Goal: Information Seeking & Learning: Learn about a topic

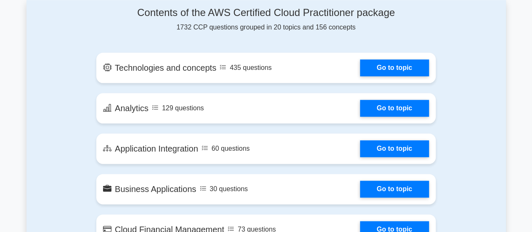
scroll to position [421, 0]
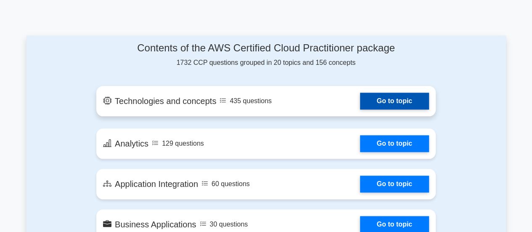
click at [375, 99] on link "Go to topic" at bounding box center [394, 101] width 69 height 17
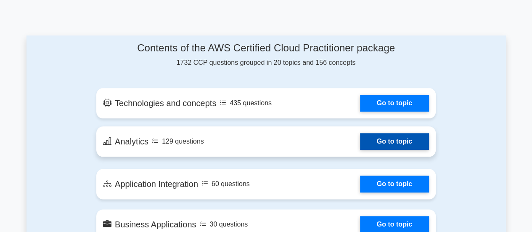
click at [387, 142] on link "Go to topic" at bounding box center [394, 141] width 69 height 17
click at [360, 138] on link "Go to topic" at bounding box center [394, 141] width 69 height 17
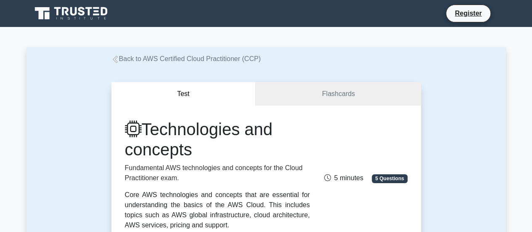
click at [365, 157] on div "Technologies and concepts Fundamental AWS technologies and concepts for the Clo…" at bounding box center [266, 174] width 293 height 111
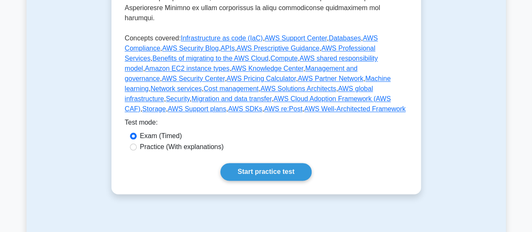
scroll to position [438, 0]
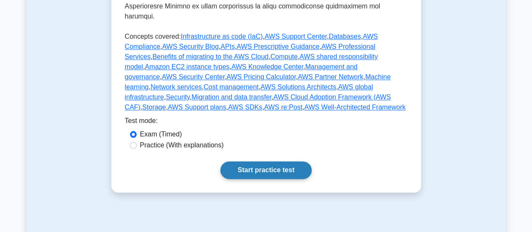
click at [290, 161] on link "Start practice test" at bounding box center [266, 170] width 91 height 18
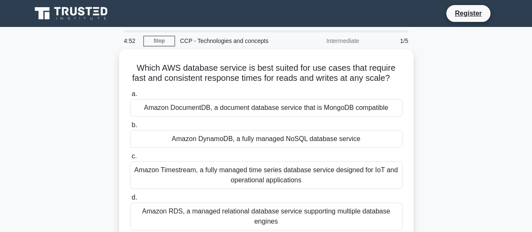
click at [436, 104] on div "Which AWS database service is best suited for use cases that require fast and c…" at bounding box center [267, 150] width 480 height 203
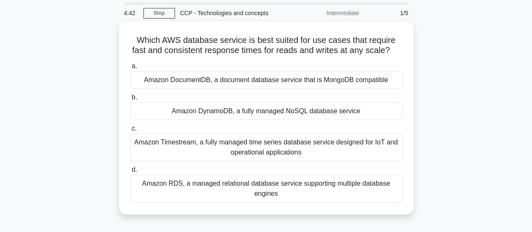
scroll to position [30, 0]
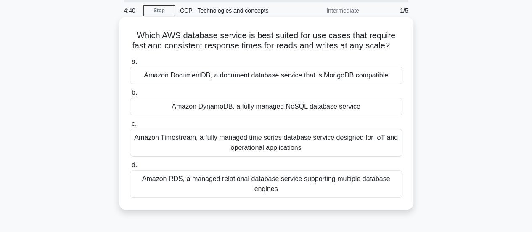
click at [393, 110] on div "Amazon DynamoDB, a fully managed NoSQL database service" at bounding box center [266, 107] width 273 height 18
click at [130, 96] on input "b. Amazon DynamoDB, a fully managed NoSQL database service" at bounding box center [130, 92] width 0 height 5
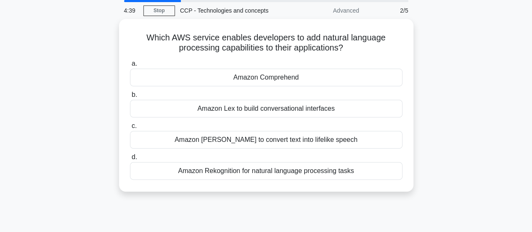
scroll to position [0, 0]
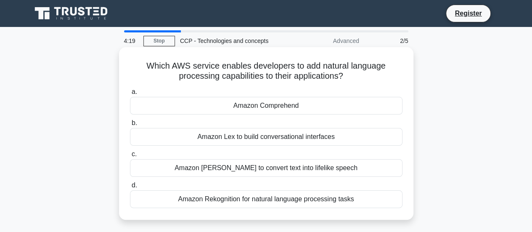
click at [355, 167] on div "Amazon Polly to convert text into lifelike speech" at bounding box center [266, 168] width 273 height 18
click at [130, 157] on input "c. Amazon Polly to convert text into lifelike speech" at bounding box center [130, 153] width 0 height 5
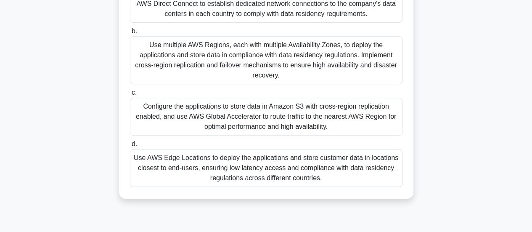
scroll to position [167, 0]
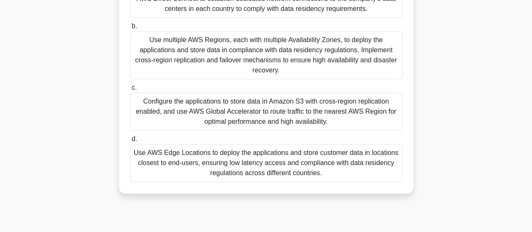
click at [379, 114] on div "Configure the applications to store data in Amazon S3 with cross-region replica…" at bounding box center [266, 112] width 273 height 38
click at [130, 90] on input "c. Configure the applications to store data in Amazon S3 with cross-region repl…" at bounding box center [130, 87] width 0 height 5
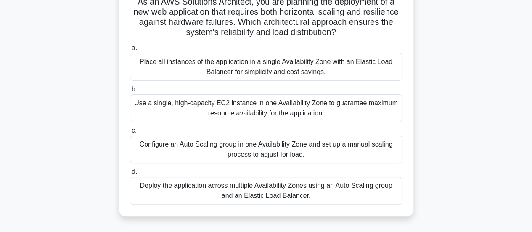
scroll to position [69, 0]
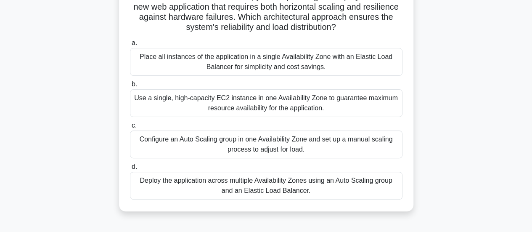
click at [388, 192] on div "Deploy the application across multiple Availability Zones using an Auto Scaling…" at bounding box center [266, 186] width 273 height 28
click at [130, 170] on input "d. Deploy the application across multiple Availability Zones using an Auto Scal…" at bounding box center [130, 166] width 0 height 5
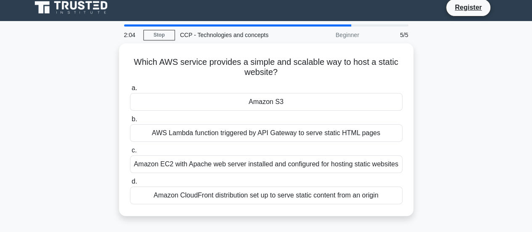
scroll to position [7, 0]
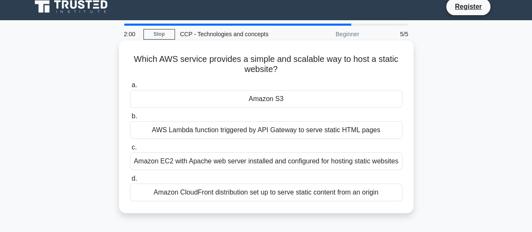
click at [375, 99] on div "Amazon S3" at bounding box center [266, 99] width 273 height 18
click at [130, 88] on input "a. Amazon S3" at bounding box center [130, 84] width 0 height 5
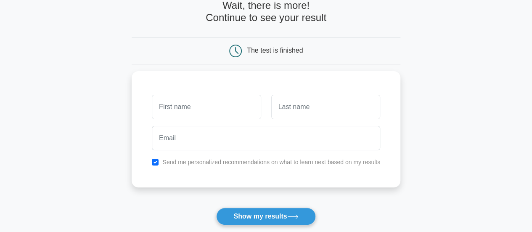
scroll to position [61, 0]
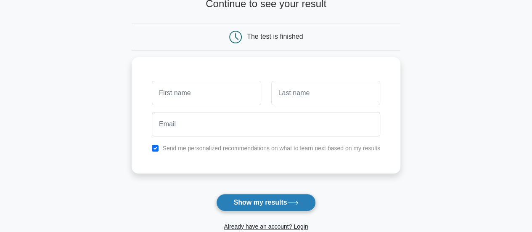
click at [258, 205] on button "Show my results" at bounding box center [265, 203] width 99 height 18
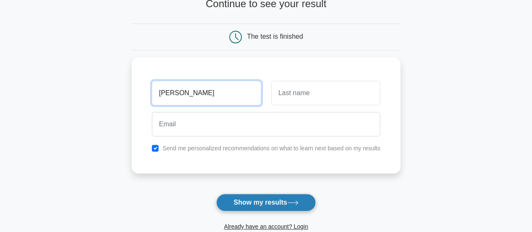
type input "Charu"
click at [252, 199] on button "Show my results" at bounding box center [265, 203] width 99 height 18
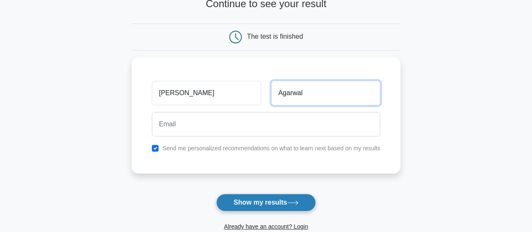
type input "Agarwal"
click at [273, 202] on button "Show my results" at bounding box center [265, 203] width 99 height 18
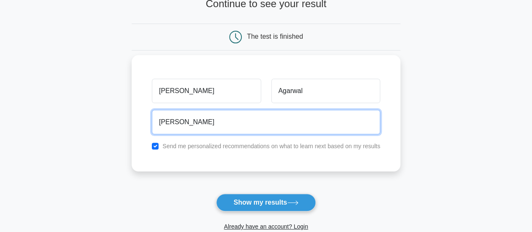
type input "charumangal@gmail.com"
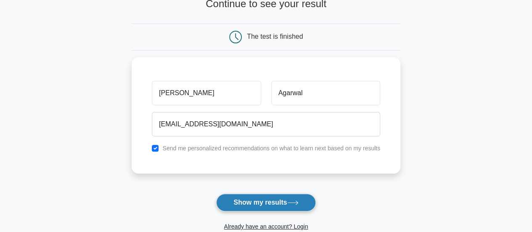
click at [259, 200] on button "Show my results" at bounding box center [265, 203] width 99 height 18
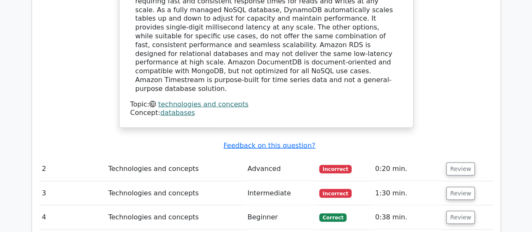
scroll to position [909, 0]
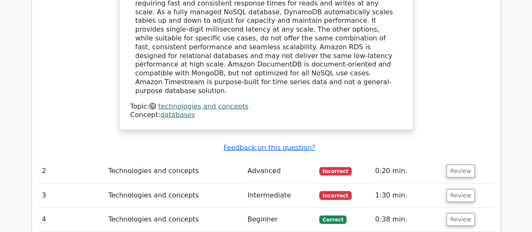
drag, startPoint x: 536, startPoint y: 37, endPoint x: 538, endPoint y: 170, distance: 133.0
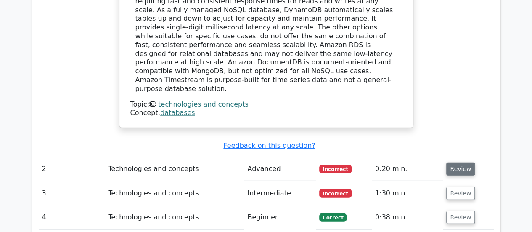
click at [454, 162] on button "Review" at bounding box center [460, 168] width 29 height 13
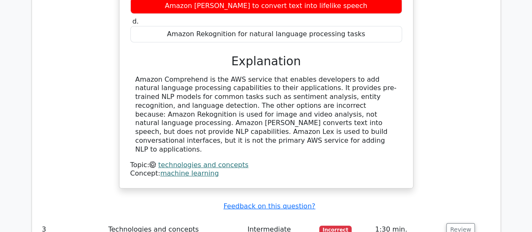
scroll to position [1201, 0]
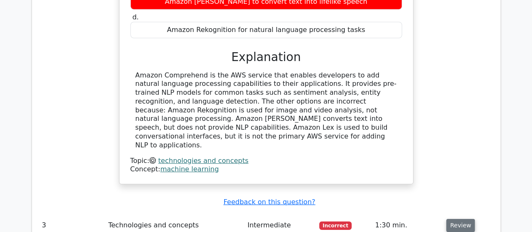
click at [460, 219] on button "Review" at bounding box center [460, 225] width 29 height 13
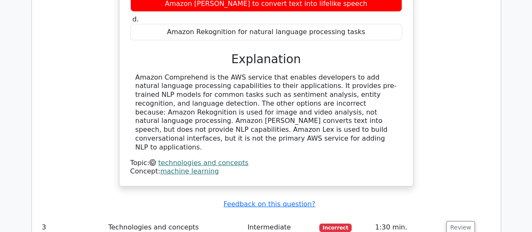
drag, startPoint x: 460, startPoint y: 145, endPoint x: 534, endPoint y: 137, distance: 75.3
click at [532, 137] on html "Go Premium Charu" at bounding box center [266, 9] width 532 height 2421
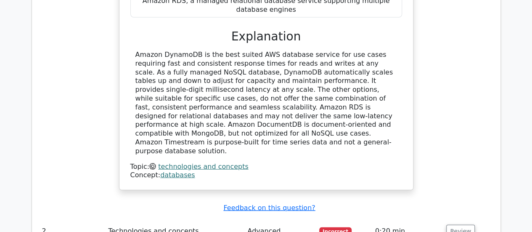
scroll to position [300, 0]
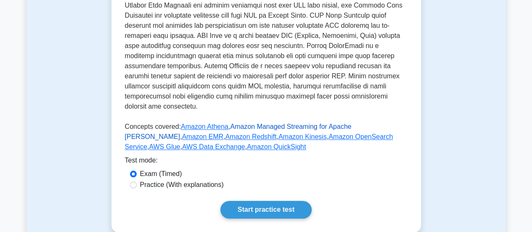
scroll to position [340, 0]
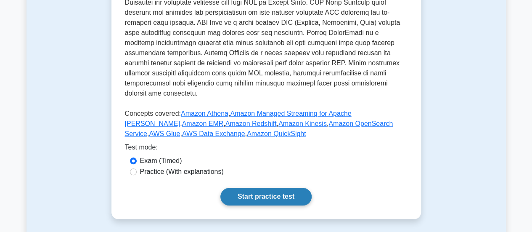
click at [271, 190] on link "Start practice test" at bounding box center [266, 197] width 91 height 18
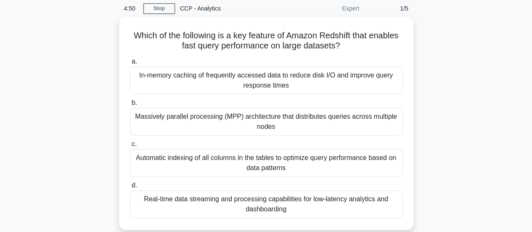
scroll to position [33, 0]
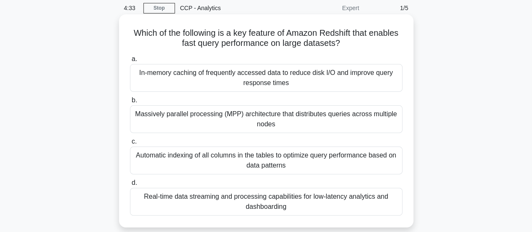
click at [385, 80] on div "In-memory caching of frequently accessed data to reduce disk I/O and improve qu…" at bounding box center [266, 78] width 273 height 28
click at [130, 62] on input "a. In-memory caching of frequently accessed data to reduce disk I/O and improve…" at bounding box center [130, 58] width 0 height 5
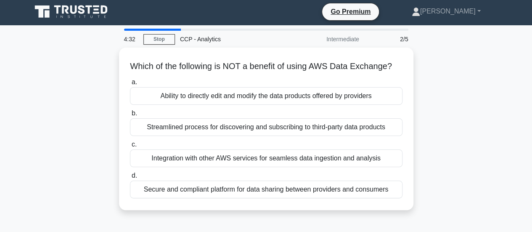
scroll to position [0, 0]
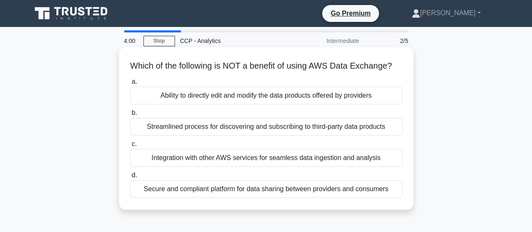
click at [351, 135] on div "Streamlined process for discovering and subscribing to third-party data products" at bounding box center [266, 127] width 273 height 18
click at [130, 116] on input "b. Streamlined process for discovering and subscribing to third-party data prod…" at bounding box center [130, 112] width 0 height 5
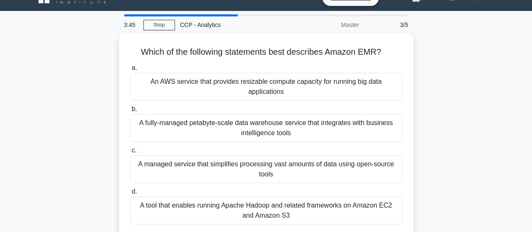
scroll to position [19, 0]
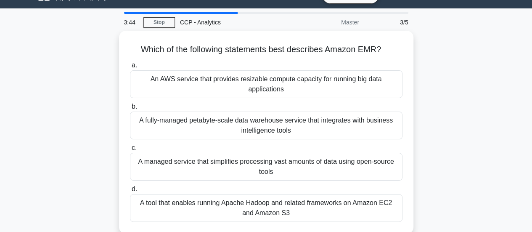
drag, startPoint x: 534, startPoint y: 109, endPoint x: 533, endPoint y: 117, distance: 8.8
click at [532, 117] on html "Go Premium [GEOGRAPHIC_DATA]" at bounding box center [266, 208] width 532 height 454
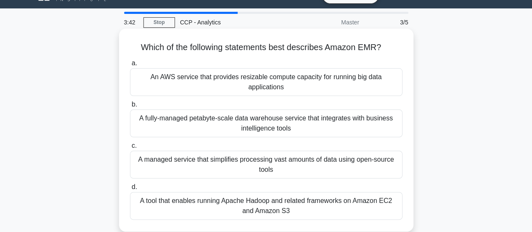
click at [380, 206] on div "A tool that enables running Apache Hadoop and related frameworks on Amazon EC2 …" at bounding box center [266, 206] width 273 height 28
click at [130, 190] on input "d. A tool that enables running Apache Hadoop and related frameworks on Amazon E…" at bounding box center [130, 186] width 0 height 5
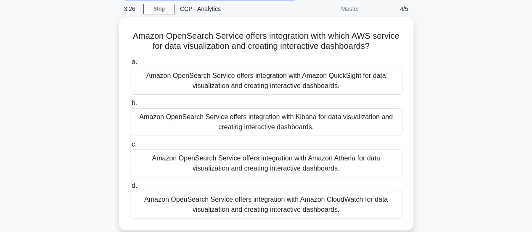
scroll to position [33, 0]
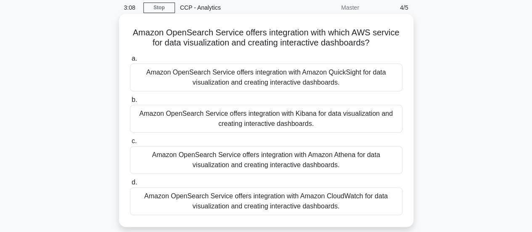
click at [375, 81] on div "Amazon OpenSearch Service offers integration with Amazon QuickSight for data vi…" at bounding box center [266, 78] width 273 height 28
click at [130, 61] on input "a. Amazon OpenSearch Service offers integration with Amazon QuickSight for data…" at bounding box center [130, 58] width 0 height 5
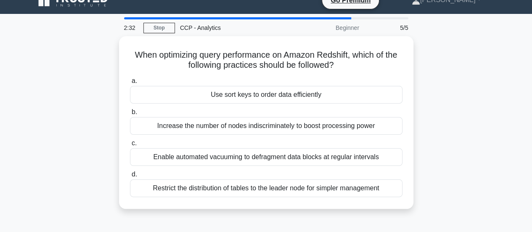
scroll to position [15, 0]
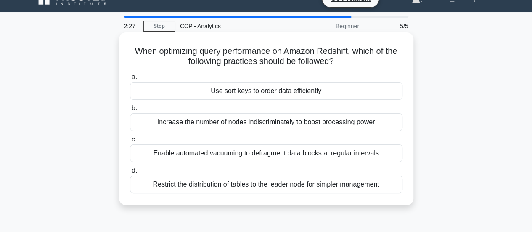
click at [392, 90] on div "Use sort keys to order data efficiently" at bounding box center [266, 91] width 273 height 18
click at [130, 80] on input "a. Use sort keys to order data efficiently" at bounding box center [130, 76] width 0 height 5
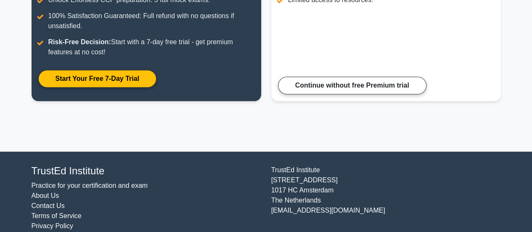
scroll to position [208, 0]
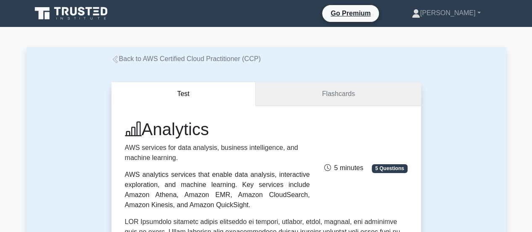
click at [363, 96] on link "Flashcards" at bounding box center [338, 94] width 165 height 24
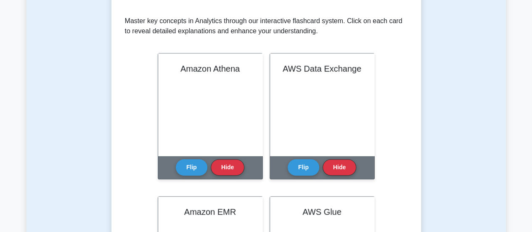
scroll to position [163, 0]
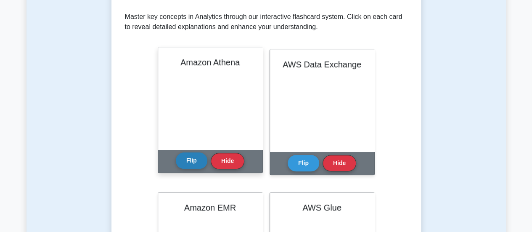
click at [195, 159] on button "Flip" at bounding box center [192, 160] width 32 height 16
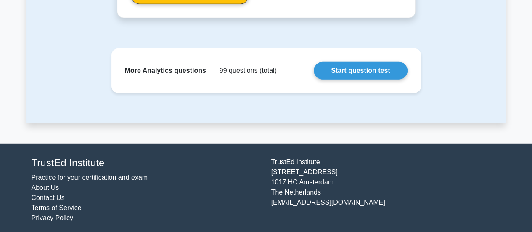
scroll to position [1130, 0]
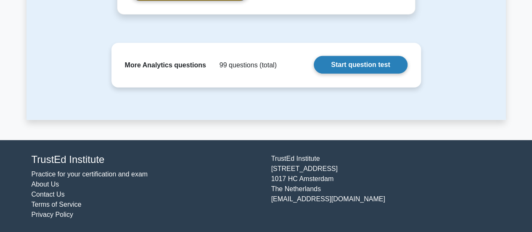
click at [353, 69] on link "Start question test" at bounding box center [360, 65] width 93 height 18
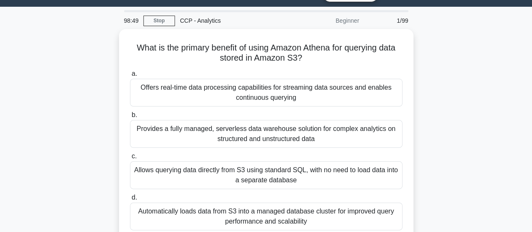
scroll to position [21, 0]
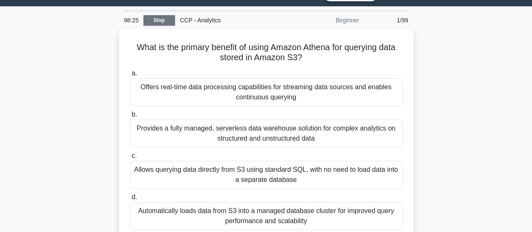
click at [155, 25] on link "Stop" at bounding box center [159, 20] width 32 height 11
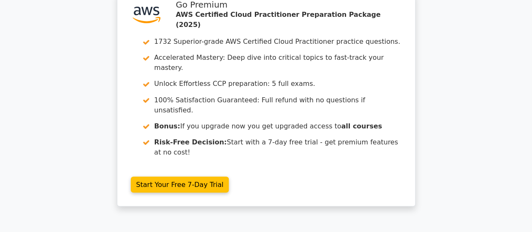
scroll to position [709, 0]
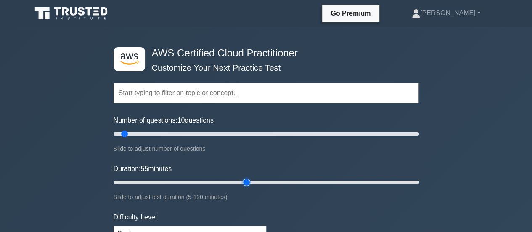
type input "55"
click at [242, 177] on input "Duration: 55 minutes" at bounding box center [267, 182] width 306 height 10
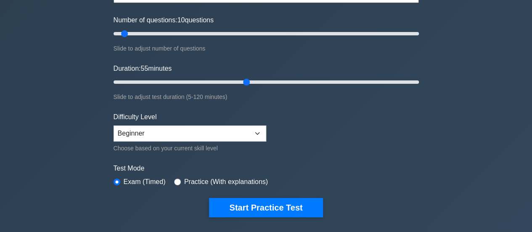
scroll to position [135, 0]
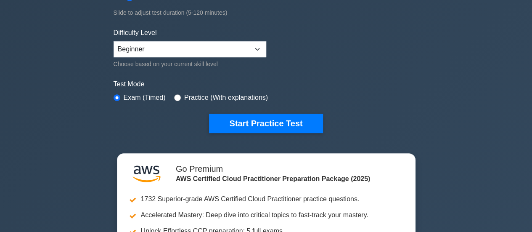
scroll to position [185, 0]
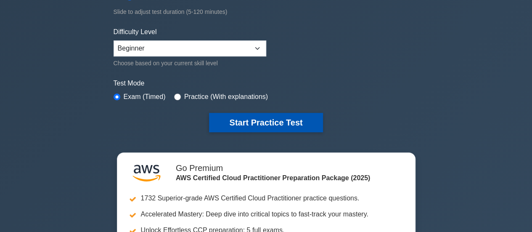
click at [299, 120] on button "Start Practice Test" at bounding box center [266, 122] width 114 height 19
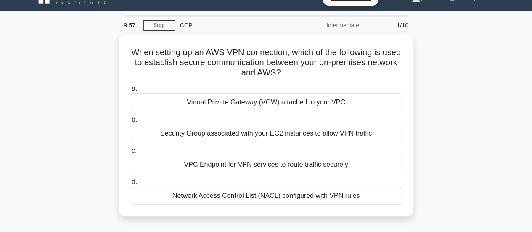
scroll to position [17, 0]
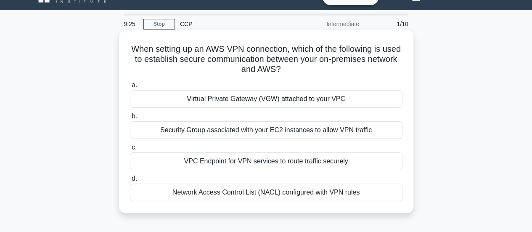
click at [332, 96] on div "Virtual Private Gateway (VGW) attached to your VPC" at bounding box center [266, 99] width 273 height 18
click at [130, 88] on input "a. Virtual Private Gateway (VGW) attached to your VPC" at bounding box center [130, 84] width 0 height 5
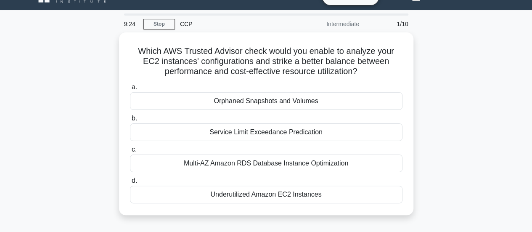
scroll to position [0, 0]
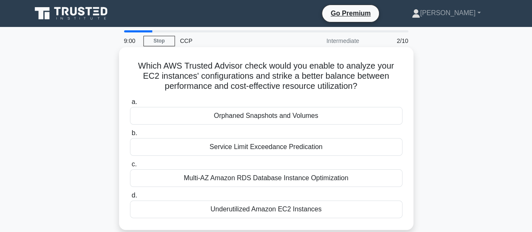
click at [360, 209] on div "Underutilized Amazon EC2 Instances" at bounding box center [266, 209] width 273 height 18
click at [130, 198] on input "d. Underutilized Amazon EC2 Instances" at bounding box center [130, 195] width 0 height 5
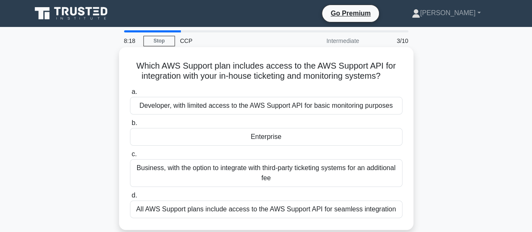
click at [340, 179] on div "Business, with the option to integrate with third-party ticketing systems for a…" at bounding box center [266, 173] width 273 height 28
click at [130, 157] on input "c. Business, with the option to integrate with third-party ticketing systems fo…" at bounding box center [130, 153] width 0 height 5
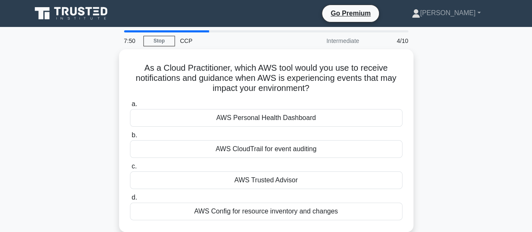
click at [340, 179] on div "AWS Trusted Advisor" at bounding box center [266, 180] width 273 height 18
click at [130, 169] on input "c. AWS Trusted Advisor" at bounding box center [130, 166] width 0 height 5
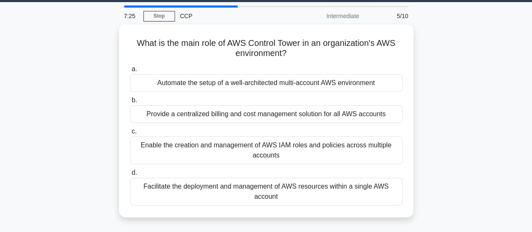
scroll to position [17, 0]
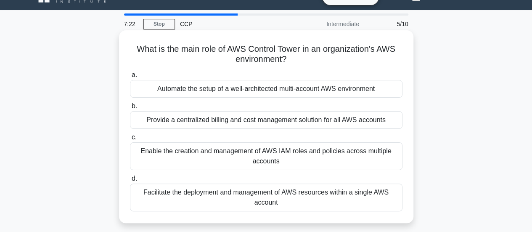
click at [372, 157] on div "Enable the creation and management of AWS IAM roles and policies across multipl…" at bounding box center [266, 156] width 273 height 28
click at [130, 140] on input "c. Enable the creation and management of AWS IAM roles and policies across mult…" at bounding box center [130, 137] width 0 height 5
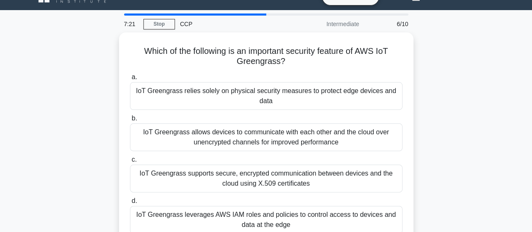
scroll to position [0, 0]
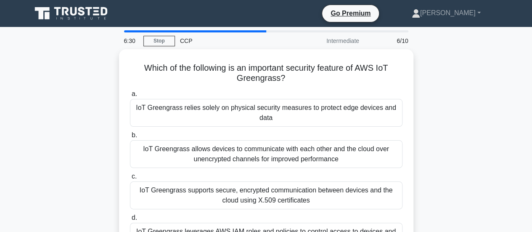
click at [440, 151] on div "Which of the following is an important security feature of AWS IoT Greengrass? …" at bounding box center [267, 160] width 480 height 223
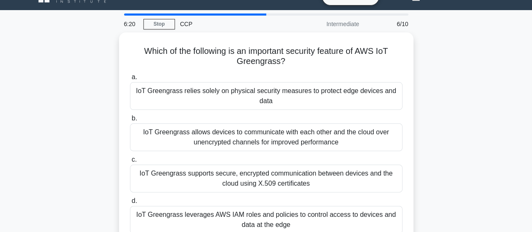
scroll to position [34, 0]
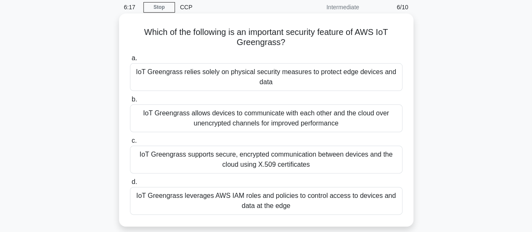
click at [365, 161] on div "IoT Greengrass supports secure, encrypted communication between devices and the…" at bounding box center [266, 160] width 273 height 28
click at [130, 143] on input "c. IoT Greengrass supports secure, encrypted communication between devices and …" at bounding box center [130, 140] width 0 height 5
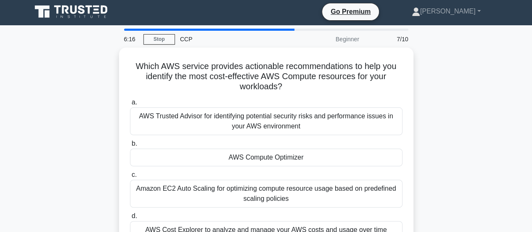
scroll to position [0, 0]
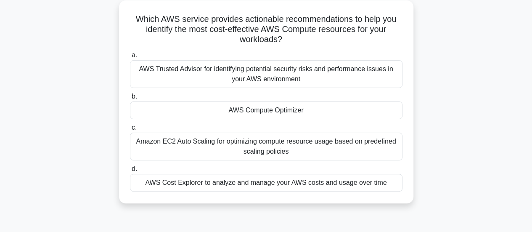
scroll to position [50, 0]
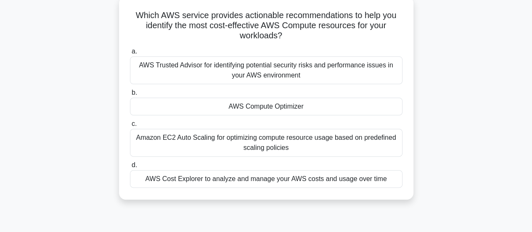
drag, startPoint x: 517, startPoint y: 148, endPoint x: 365, endPoint y: 111, distance: 155.9
click at [365, 111] on main "6:03 Stop CCP Beginner 7/10 Which AWS service provides actionable recommendatio…" at bounding box center [266, 190] width 532 height 428
click at [365, 111] on div "AWS Compute Optimizer" at bounding box center [266, 107] width 273 height 18
click at [130, 96] on input "b. AWS Compute Optimizer" at bounding box center [130, 92] width 0 height 5
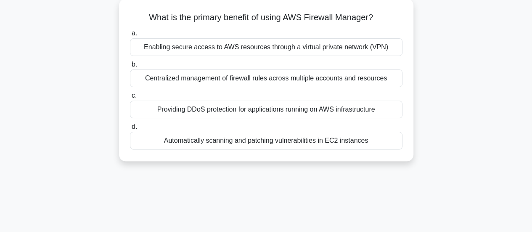
scroll to position [0, 0]
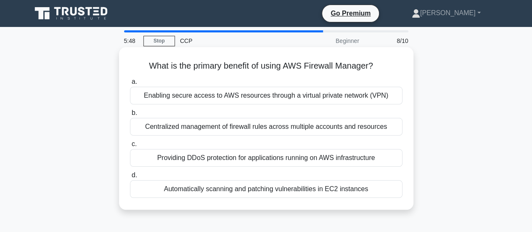
click at [343, 129] on div "Centralized management of firewall rules across multiple accounts and resources" at bounding box center [266, 127] width 273 height 18
click at [130, 116] on input "b. Centralized management of firewall rules across multiple accounts and resour…" at bounding box center [130, 112] width 0 height 5
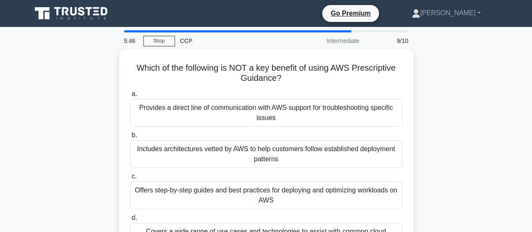
click at [444, 148] on div "Which of the following is NOT a key benefit of using AWS Prescriptive Guidance?…" at bounding box center [267, 160] width 480 height 223
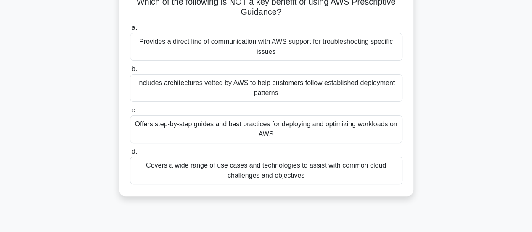
scroll to position [67, 0]
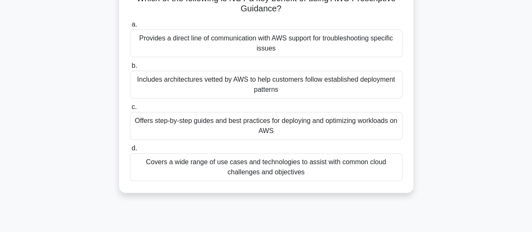
click at [365, 129] on div "Offers step-by-step guides and best practices for deploying and optimizing work…" at bounding box center [266, 126] width 273 height 28
click at [130, 110] on input "c. Offers step-by-step guides and best practices for deploying and optimizing w…" at bounding box center [130, 106] width 0 height 5
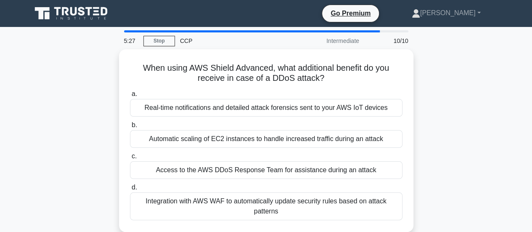
scroll to position [0, 0]
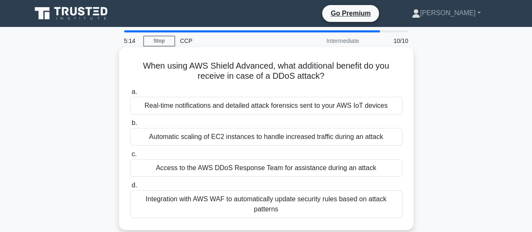
click at [354, 170] on div "Access to the AWS DDoS Response Team for assistance during an attack" at bounding box center [266, 168] width 273 height 18
click at [130, 157] on input "c. Access to the AWS DDoS Response Team for assistance during an attack" at bounding box center [130, 153] width 0 height 5
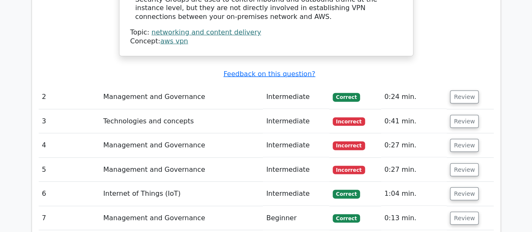
scroll to position [1027, 0]
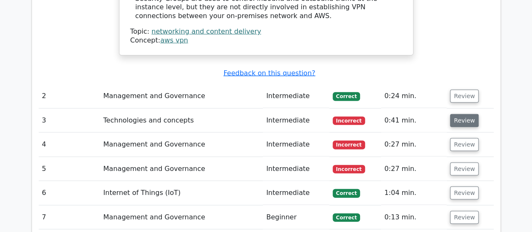
click at [466, 114] on button "Review" at bounding box center [464, 120] width 29 height 13
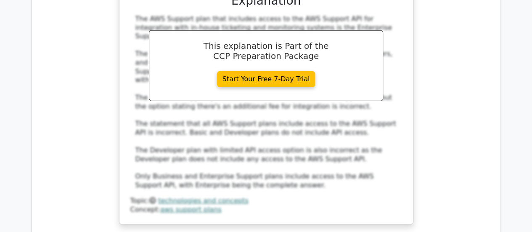
scroll to position [1414, 0]
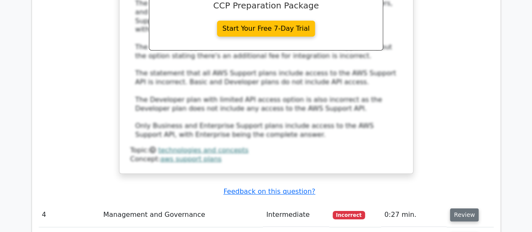
click at [461, 208] on button "Review" at bounding box center [464, 214] width 29 height 13
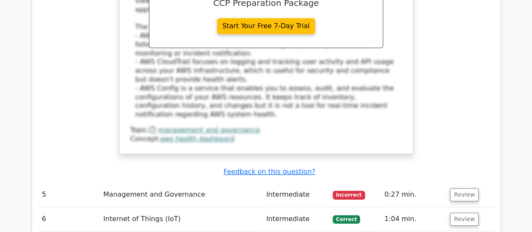
scroll to position [1902, 0]
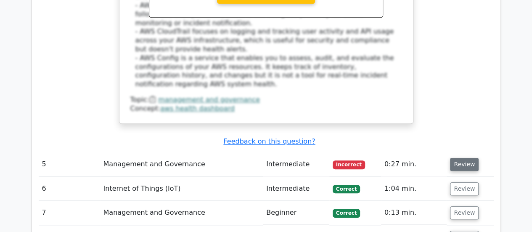
click at [452, 158] on button "Review" at bounding box center [464, 164] width 29 height 13
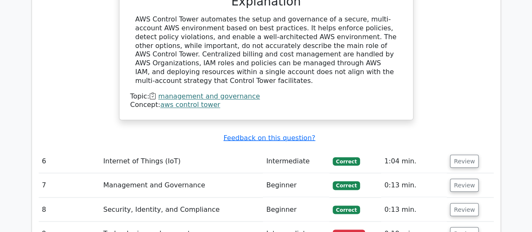
scroll to position [2289, 0]
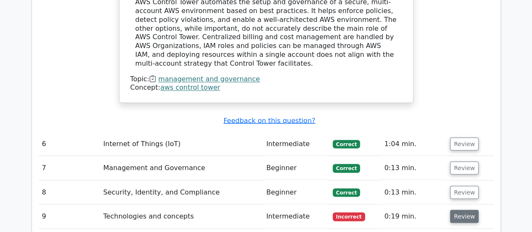
click at [460, 210] on button "Review" at bounding box center [464, 216] width 29 height 13
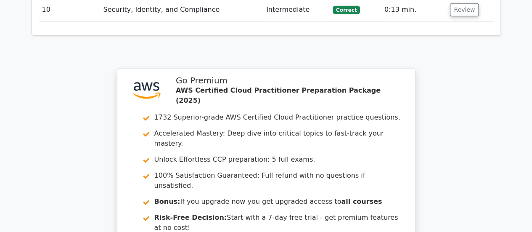
scroll to position [2895, 0]
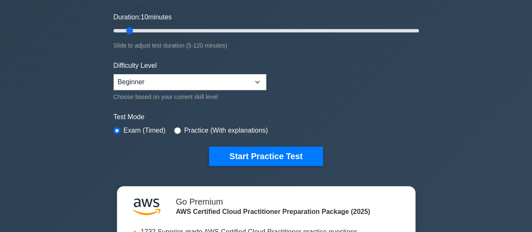
scroll to position [168, 0]
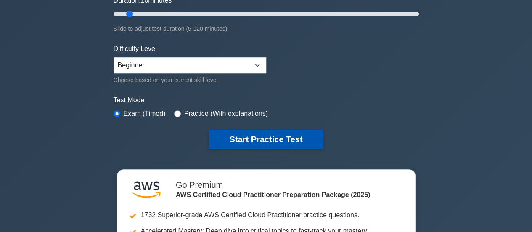
click at [304, 138] on button "Start Practice Test" at bounding box center [266, 139] width 114 height 19
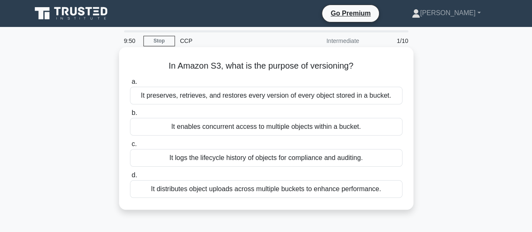
click at [313, 99] on div "It preserves, retrieves, and restores every version of every object stored in a…" at bounding box center [266, 96] width 273 height 18
click at [130, 85] on input "a. It preserves, retrieves, and restores every version of every object stored i…" at bounding box center [130, 81] width 0 height 5
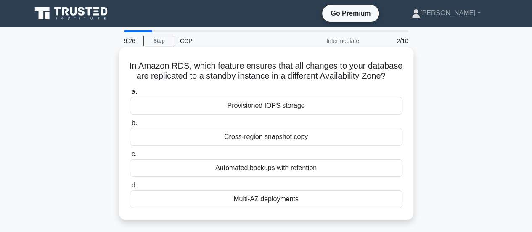
click at [285, 177] on div "Automated backups with retention" at bounding box center [266, 168] width 273 height 18
click at [130, 157] on input "c. Automated backups with retention" at bounding box center [130, 153] width 0 height 5
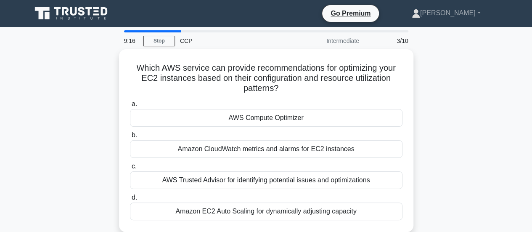
scroll to position [17, 0]
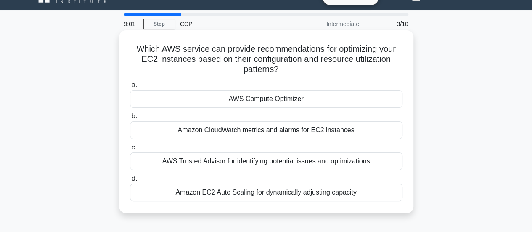
click at [332, 101] on div "AWS Compute Optimizer" at bounding box center [266, 99] width 273 height 18
click at [130, 88] on input "a. AWS Compute Optimizer" at bounding box center [130, 84] width 0 height 5
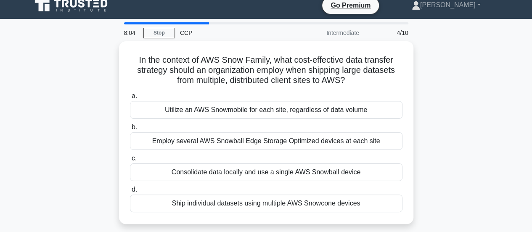
scroll to position [0, 0]
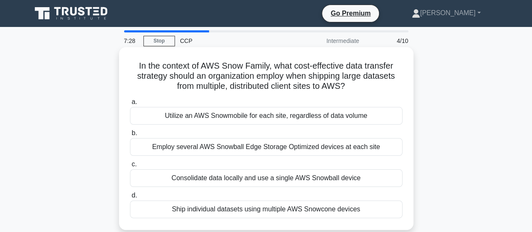
click at [317, 149] on div "Employ several AWS Snowball Edge Storage Optimized devices at each site" at bounding box center [266, 147] width 273 height 18
click at [130, 136] on input "b. Employ several AWS Snowball Edge Storage Optimized devices at each site" at bounding box center [130, 132] width 0 height 5
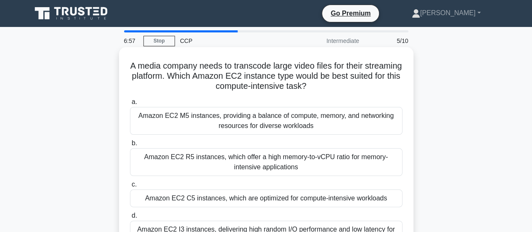
click at [293, 205] on div "Amazon EC2 C5 instances, which are optimized for compute-intensive workloads" at bounding box center [266, 198] width 273 height 18
click at [130, 187] on input "c. Amazon EC2 C5 instances, which are optimized for compute-intensive workloads" at bounding box center [130, 184] width 0 height 5
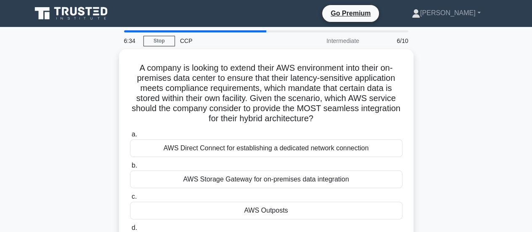
click at [430, 191] on div "A company is looking to extend their AWS environment into their on-premises dat…" at bounding box center [267, 160] width 480 height 223
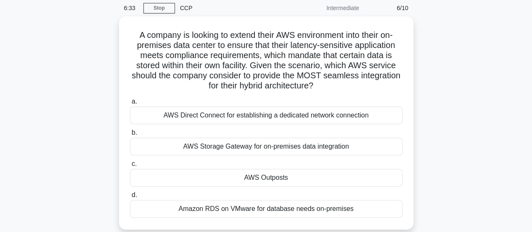
scroll to position [34, 0]
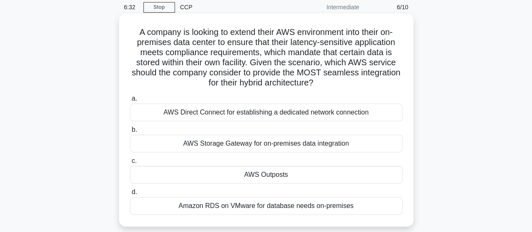
click at [363, 110] on div "AWS Direct Connect for establishing a dedicated network connection" at bounding box center [266, 113] width 273 height 18
click at [130, 101] on input "a. AWS Direct Connect for establishing a dedicated network connection" at bounding box center [130, 98] width 0 height 5
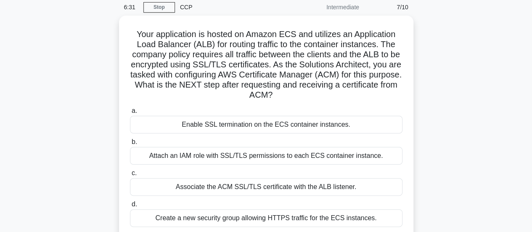
scroll to position [0, 0]
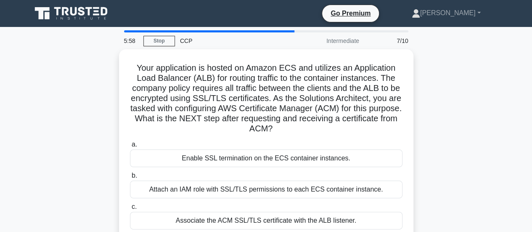
click at [475, 132] on div "Your application is hosted on Amazon ECS and utilizes an Application Load Balan…" at bounding box center [267, 165] width 480 height 233
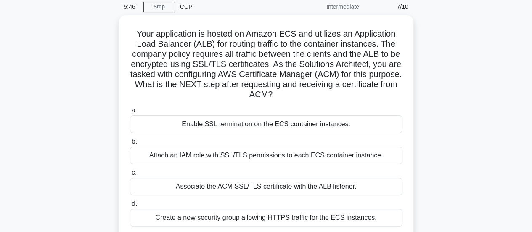
scroll to position [34, 0]
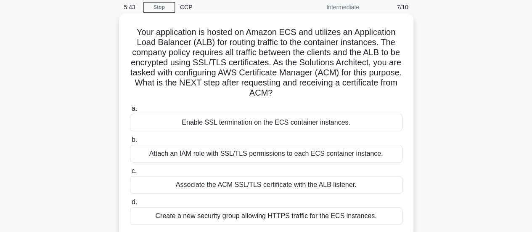
click at [385, 155] on div "Attach an IAM role with SSL/TLS permissions to each ECS container instance." at bounding box center [266, 154] width 273 height 18
click at [130, 143] on input "b. Attach an IAM role with SSL/TLS permissions to each ECS container instance." at bounding box center [130, 139] width 0 height 5
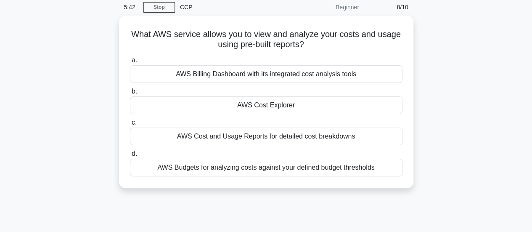
scroll to position [0, 0]
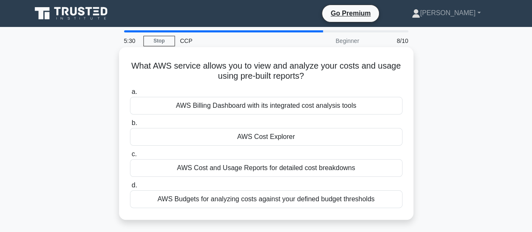
click at [355, 167] on div "AWS Cost and Usage Reports for detailed cost breakdowns" at bounding box center [266, 168] width 273 height 18
click at [130, 157] on input "c. AWS Cost and Usage Reports for detailed cost breakdowns" at bounding box center [130, 153] width 0 height 5
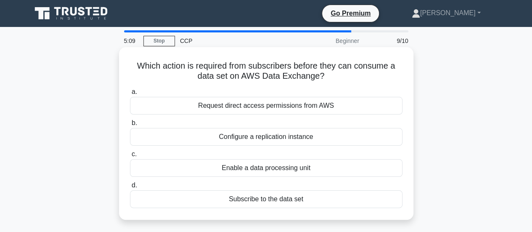
click at [346, 112] on div "Request direct access permissions from AWS" at bounding box center [266, 106] width 273 height 18
click at [130, 95] on input "a. Request direct access permissions from AWS" at bounding box center [130, 91] width 0 height 5
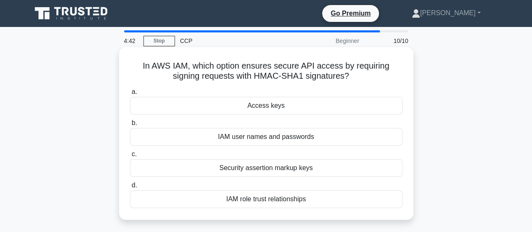
click at [311, 144] on div "IAM user names and passwords" at bounding box center [266, 137] width 273 height 18
click at [130, 126] on input "b. IAM user names and passwords" at bounding box center [130, 122] width 0 height 5
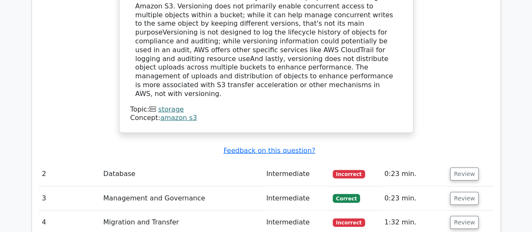
scroll to position [1060, 0]
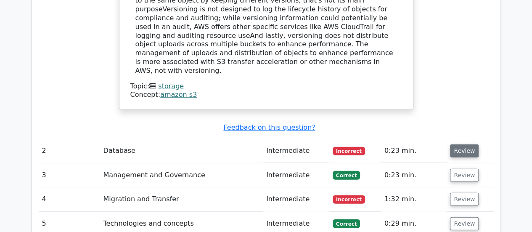
click at [464, 144] on button "Review" at bounding box center [464, 150] width 29 height 13
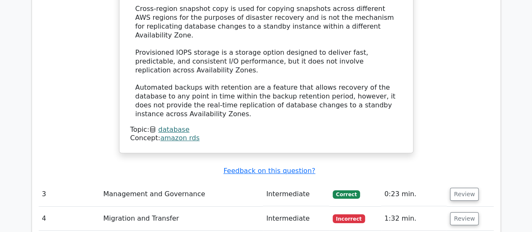
scroll to position [1464, 0]
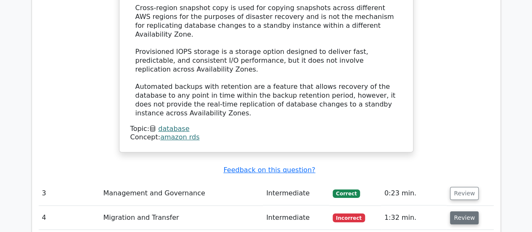
click at [461, 211] on button "Review" at bounding box center [464, 217] width 29 height 13
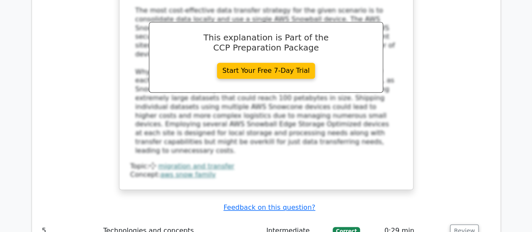
scroll to position [1902, 0]
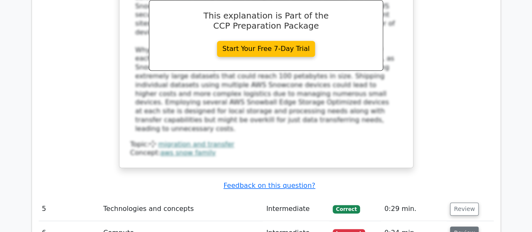
click at [465, 226] on button "Review" at bounding box center [464, 232] width 29 height 13
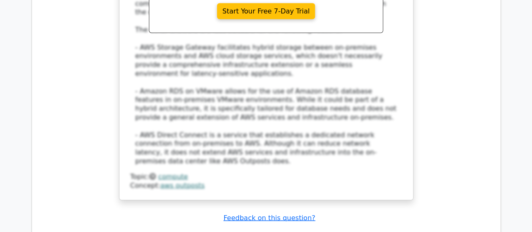
scroll to position [2441, 0]
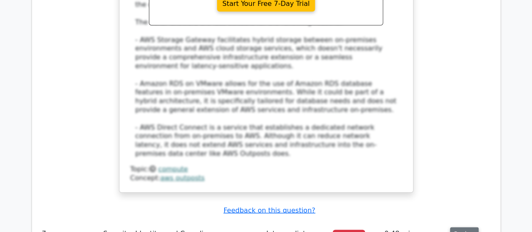
click at [466, 227] on button "Review" at bounding box center [464, 233] width 29 height 13
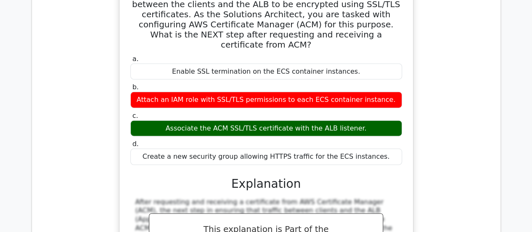
scroll to position [2828, 0]
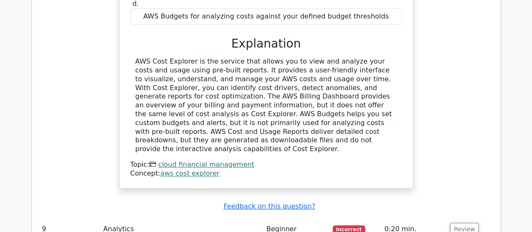
scroll to position [3282, 0]
click at [458, 223] on button "Review" at bounding box center [464, 229] width 29 height 13
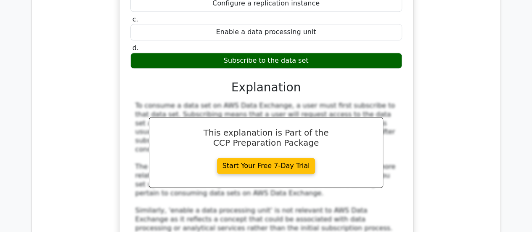
scroll to position [3635, 0]
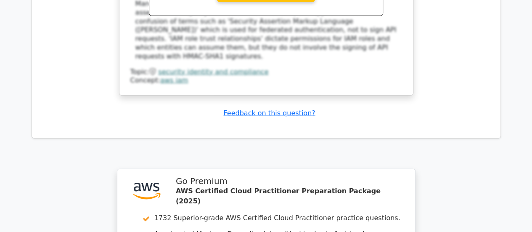
scroll to position [4224, 0]
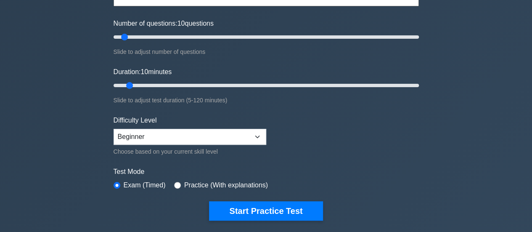
scroll to position [101, 0]
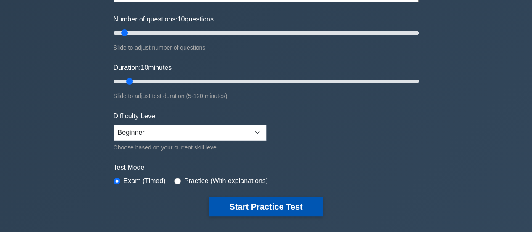
click at [299, 203] on button "Start Practice Test" at bounding box center [266, 206] width 114 height 19
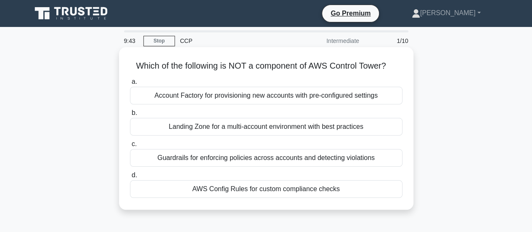
click at [314, 195] on div "AWS Config Rules for custom compliance checks" at bounding box center [266, 189] width 273 height 18
click at [130, 178] on input "d. AWS Config Rules for custom compliance checks" at bounding box center [130, 175] width 0 height 5
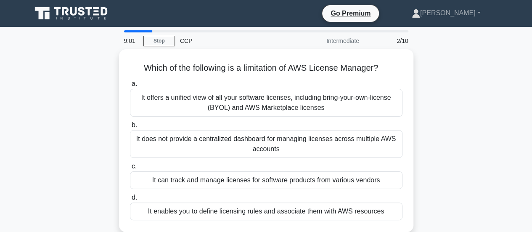
click at [314, 195] on label "d. It enables you to define licensing rules and associate them with AWS resourc…" at bounding box center [266, 206] width 273 height 28
click at [130, 195] on input "d. It enables you to define licensing rules and associate them with AWS resourc…" at bounding box center [130, 197] width 0 height 5
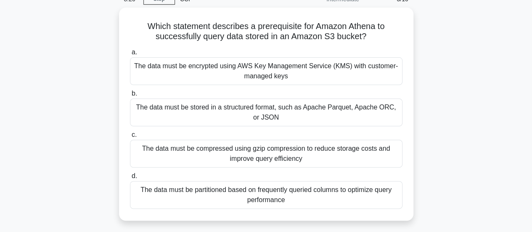
scroll to position [34, 0]
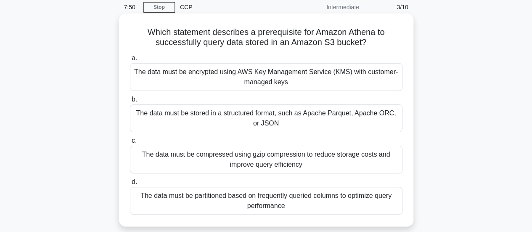
click at [317, 118] on div "The data must be stored in a structured format, such as Apache Parquet, Apache …" at bounding box center [266, 118] width 273 height 28
click at [130, 102] on input "b. The data must be stored in a structured format, such as Apache Parquet, Apac…" at bounding box center [130, 99] width 0 height 5
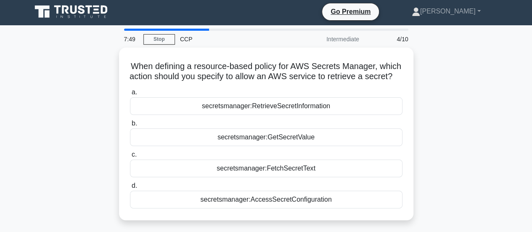
scroll to position [0, 0]
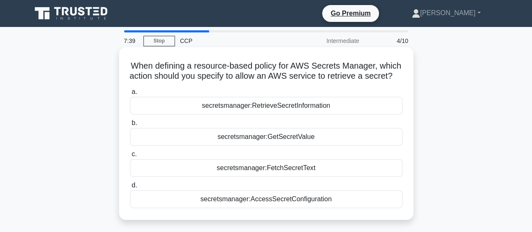
click at [285, 146] on div "secretsmanager:GetSecretValue" at bounding box center [266, 137] width 273 height 18
click at [130, 126] on input "b. secretsmanager:GetSecretValue" at bounding box center [130, 122] width 0 height 5
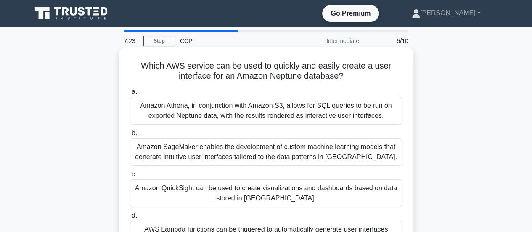
click at [273, 189] on div "Amazon QuickSight can be used to create visualizations and dashboards based on …" at bounding box center [266, 193] width 273 height 28
click at [130, 177] on input "c. Amazon QuickSight can be used to create visualizations and dashboards based …" at bounding box center [130, 174] width 0 height 5
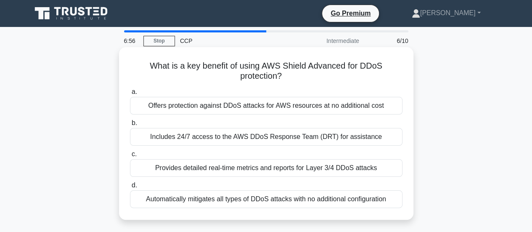
click at [280, 103] on div "Offers protection against DDoS attacks for AWS resources at no additional cost" at bounding box center [266, 106] width 273 height 18
click at [130, 95] on input "a. Offers protection against DDoS attacks for AWS resources at no additional co…" at bounding box center [130, 91] width 0 height 5
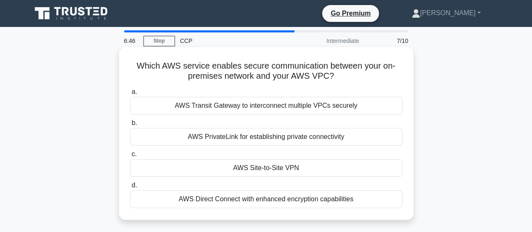
click at [268, 204] on div "AWS Direct Connect with enhanced encryption capabilities" at bounding box center [266, 199] width 273 height 18
click at [130, 188] on input "d. AWS Direct Connect with enhanced encryption capabilities" at bounding box center [130, 185] width 0 height 5
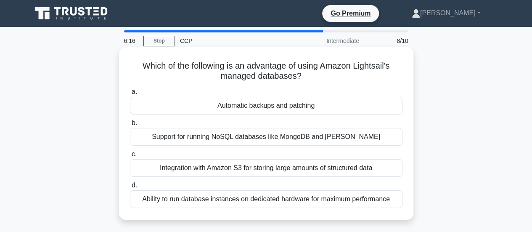
click at [290, 142] on div "Support for running NoSQL databases like MongoDB and Cassandra" at bounding box center [266, 137] width 273 height 18
click at [130, 126] on input "b. Support for running NoSQL databases like MongoDB and Cassandra" at bounding box center [130, 122] width 0 height 5
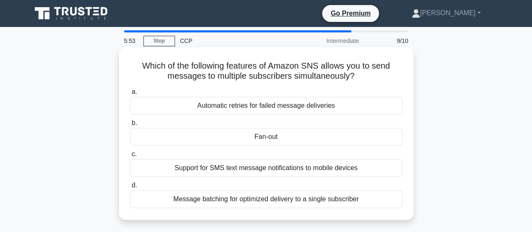
click at [307, 97] on div "Automatic retries for failed message deliveries" at bounding box center [266, 106] width 273 height 18
click at [130, 95] on input "a. Automatic retries for failed message deliveries" at bounding box center [130, 91] width 0 height 5
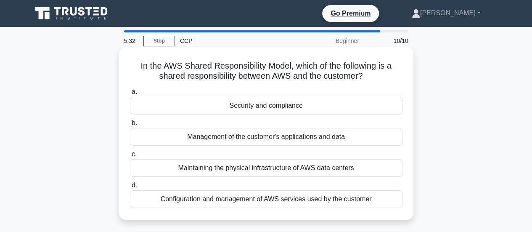
click at [292, 202] on div "Configuration and management of AWS services used by the customer" at bounding box center [266, 199] width 273 height 18
click at [130, 188] on input "d. Configuration and management of AWS services used by the customer" at bounding box center [130, 185] width 0 height 5
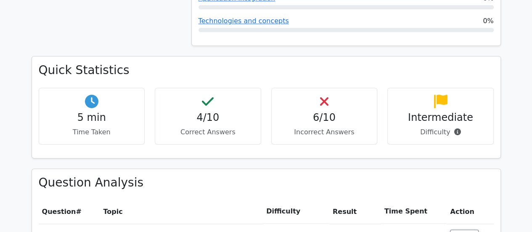
scroll to position [522, 0]
